Goal: Task Accomplishment & Management: Use online tool/utility

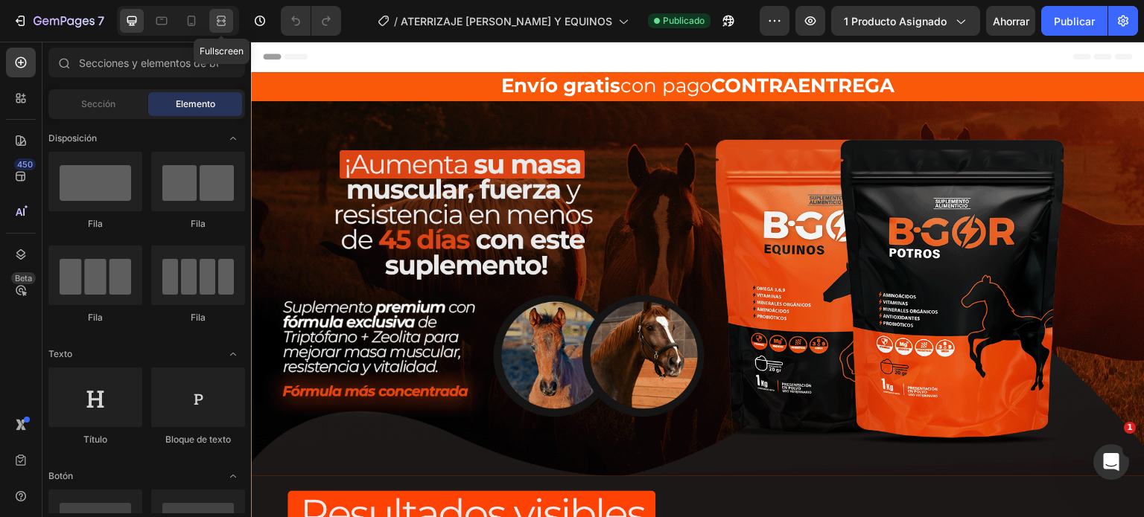
click at [220, 23] on icon at bounding box center [221, 20] width 15 height 15
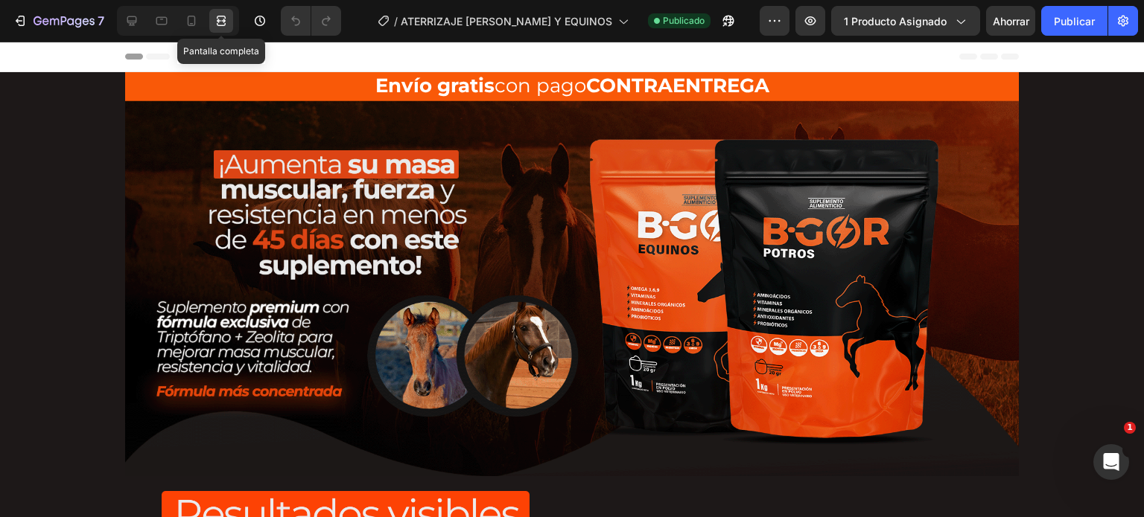
click at [220, 23] on icon at bounding box center [221, 20] width 15 height 15
click at [216, 25] on icon at bounding box center [221, 20] width 15 height 15
click at [194, 16] on icon at bounding box center [192, 21] width 8 height 10
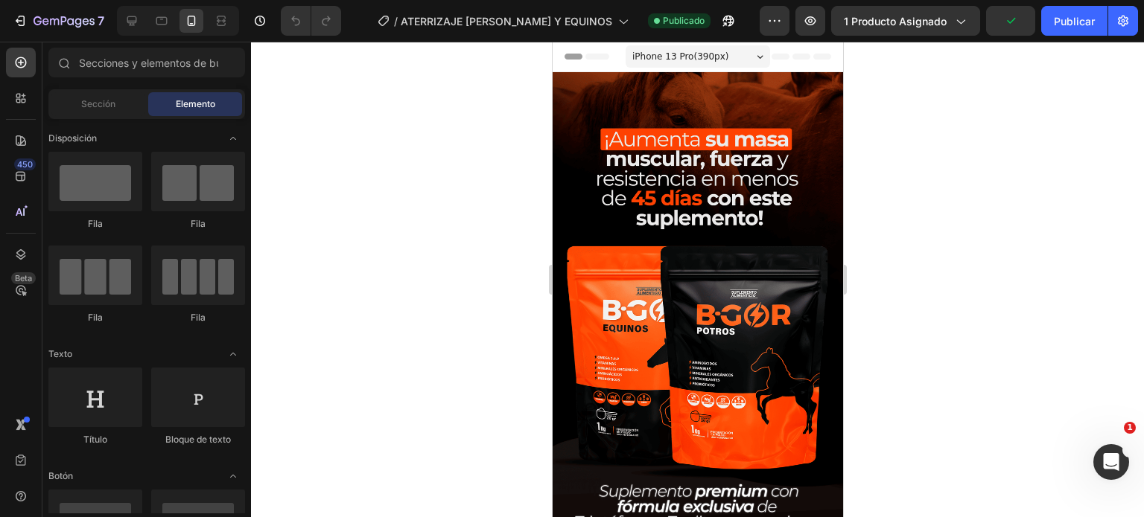
click at [577, 57] on div "Encabezamiento" at bounding box center [609, 57] width 97 height 18
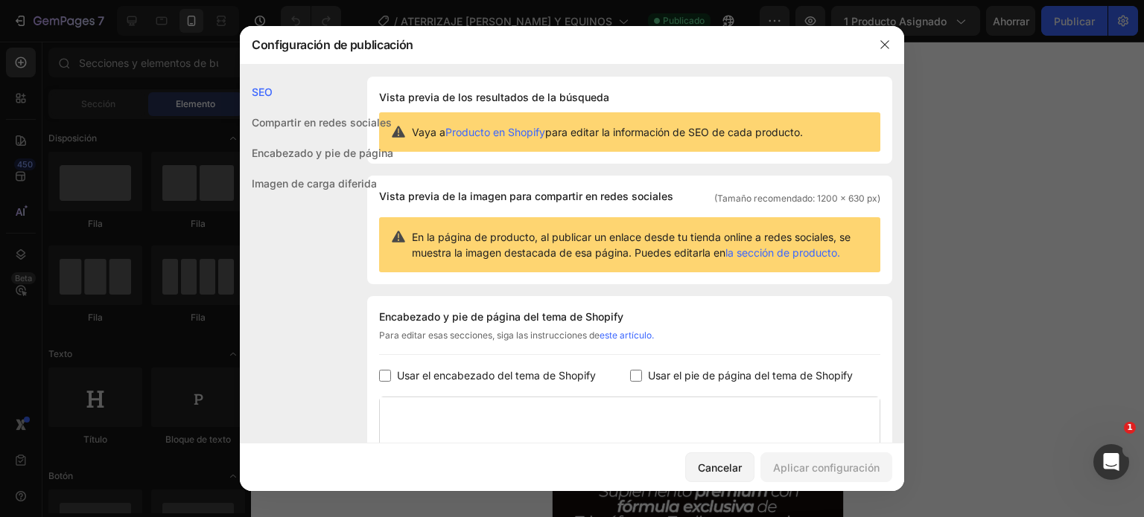
click at [311, 157] on font "Encabezado y pie de página" at bounding box center [322, 153] width 141 height 13
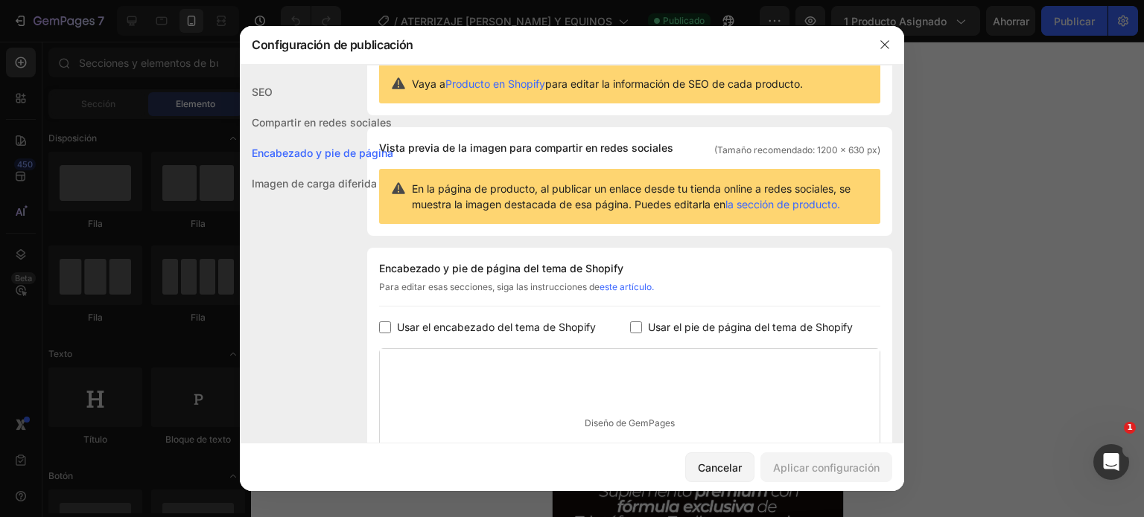
scroll to position [74, 0]
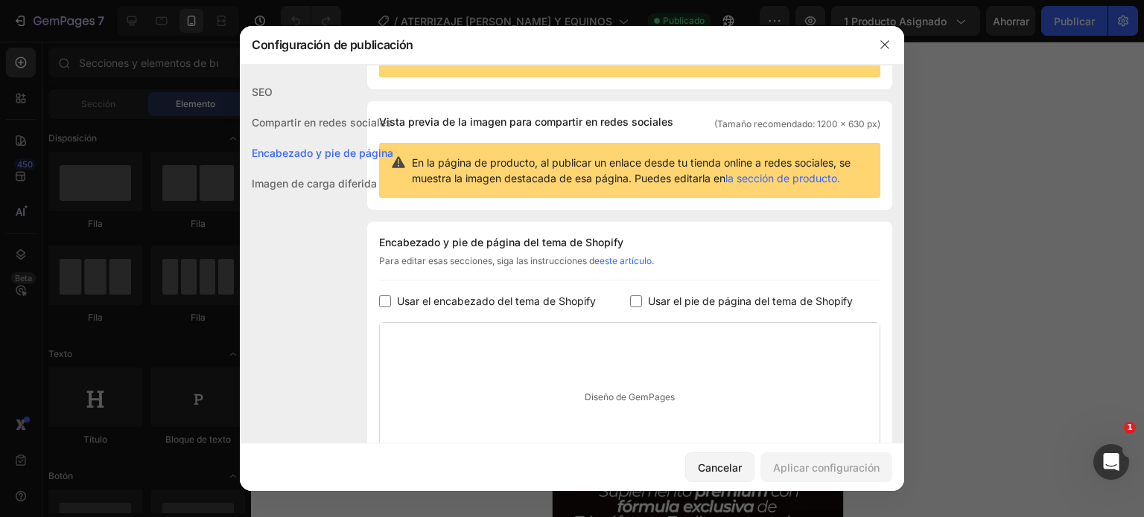
click at [289, 184] on font "Imagen de carga diferida" at bounding box center [314, 183] width 125 height 13
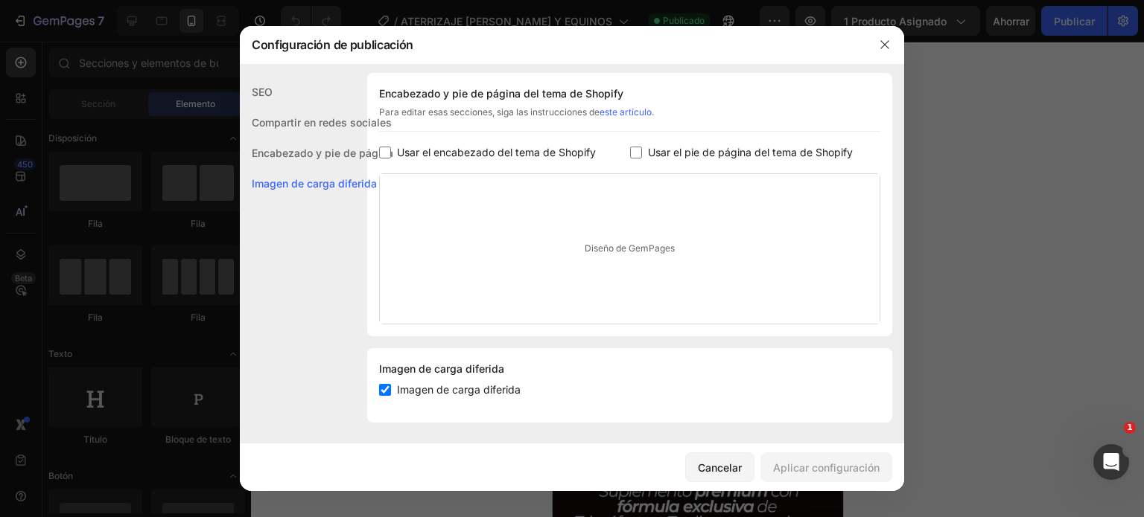
scroll to position [226, 0]
click at [305, 133] on div "Compartir en redes sociales" at bounding box center [316, 122] width 153 height 31
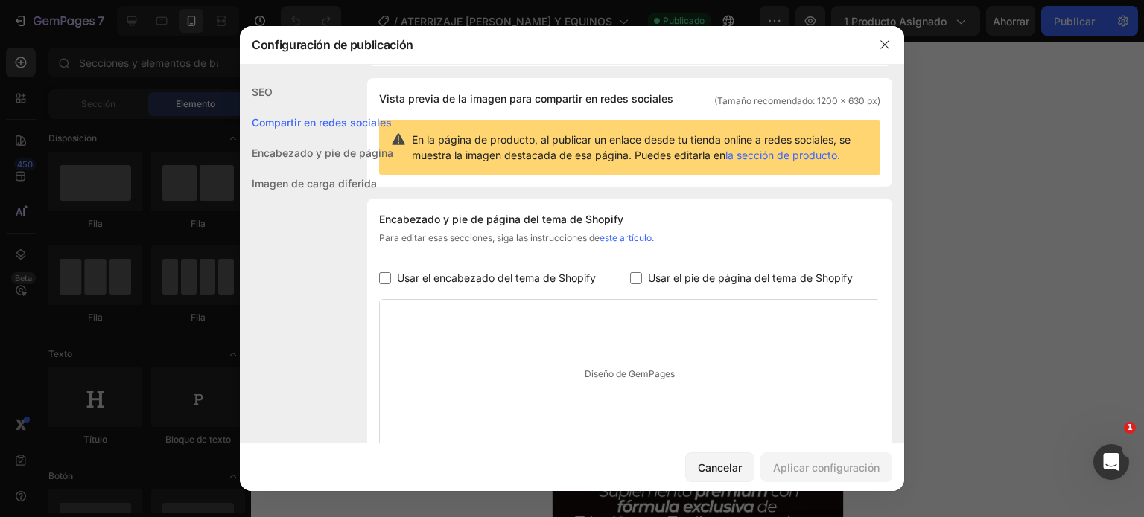
scroll to position [95, 0]
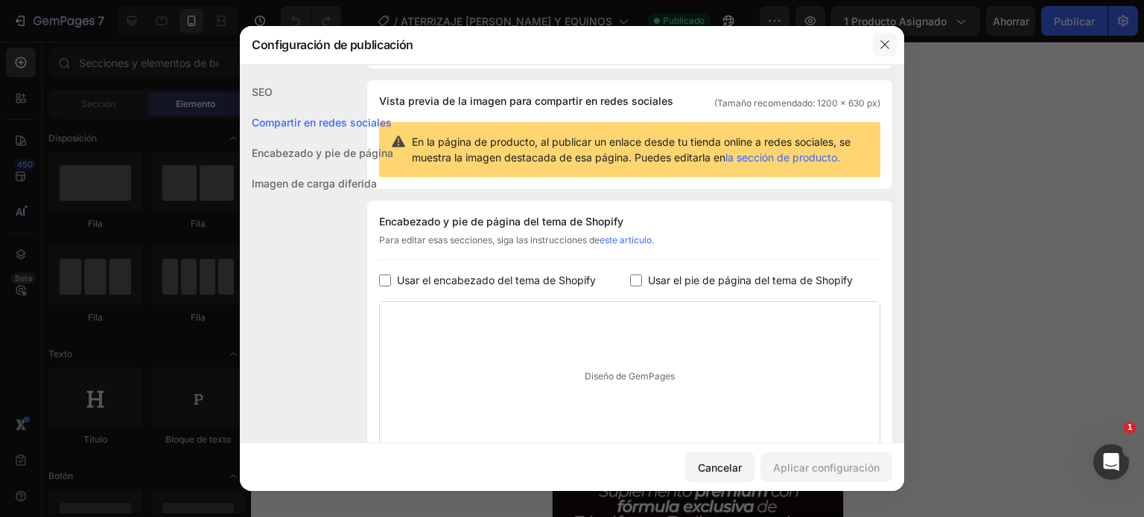
click at [887, 41] on icon "button" at bounding box center [885, 45] width 12 height 12
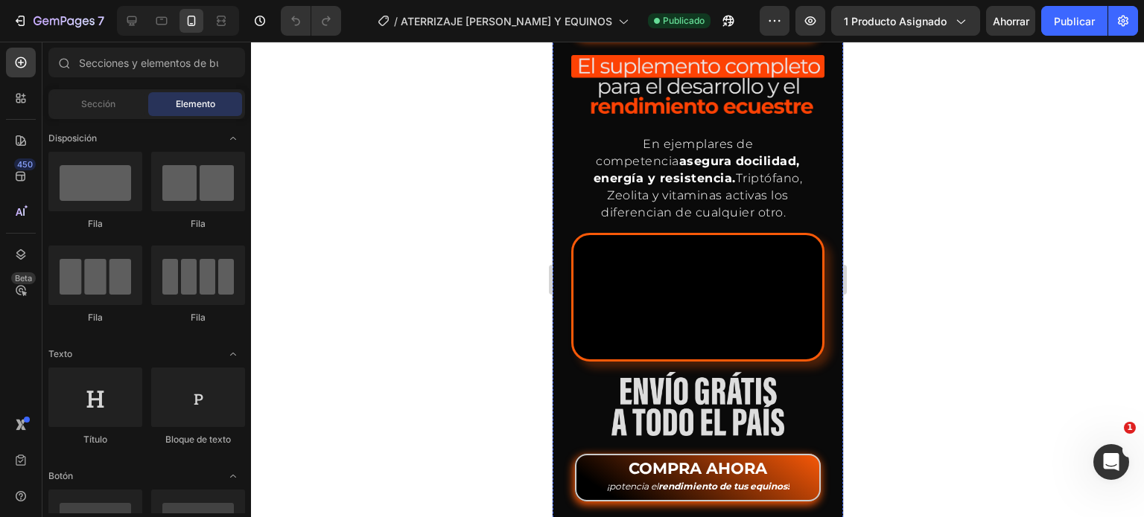
scroll to position [1564, 0]
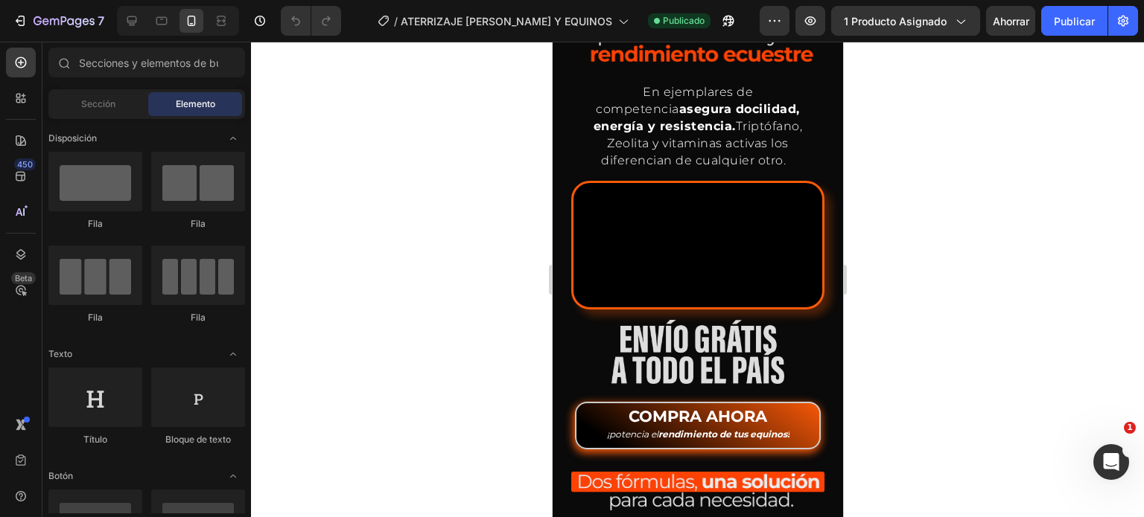
click at [920, 322] on div at bounding box center [697, 280] width 893 height 476
